Goal: Find specific page/section: Find specific page/section

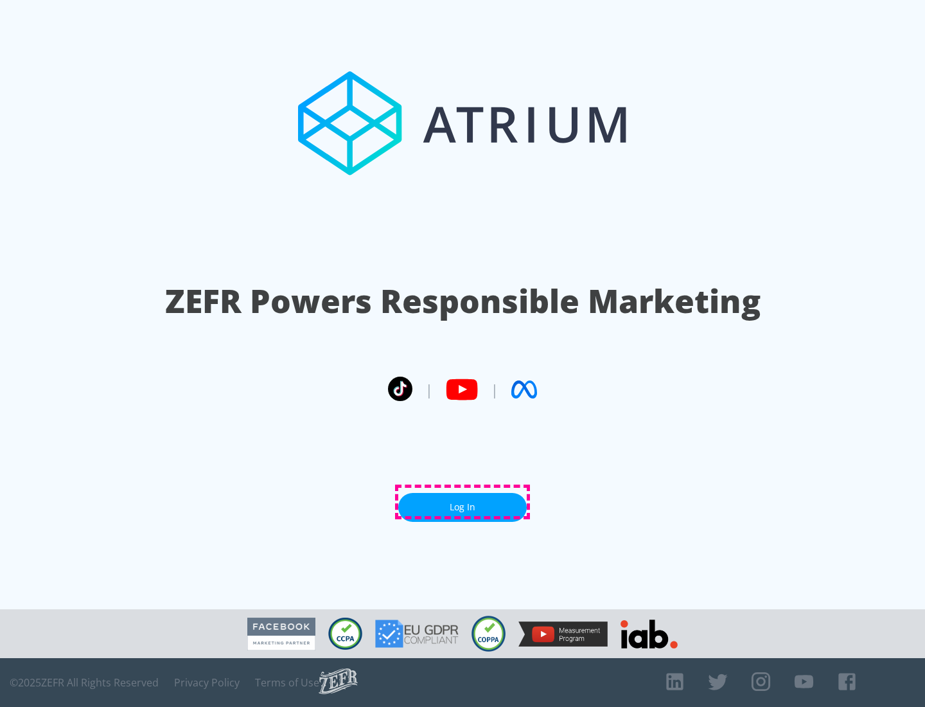
click at [463, 502] on link "Log In" at bounding box center [462, 507] width 129 height 29
